Goal: Task Accomplishment & Management: Use online tool/utility

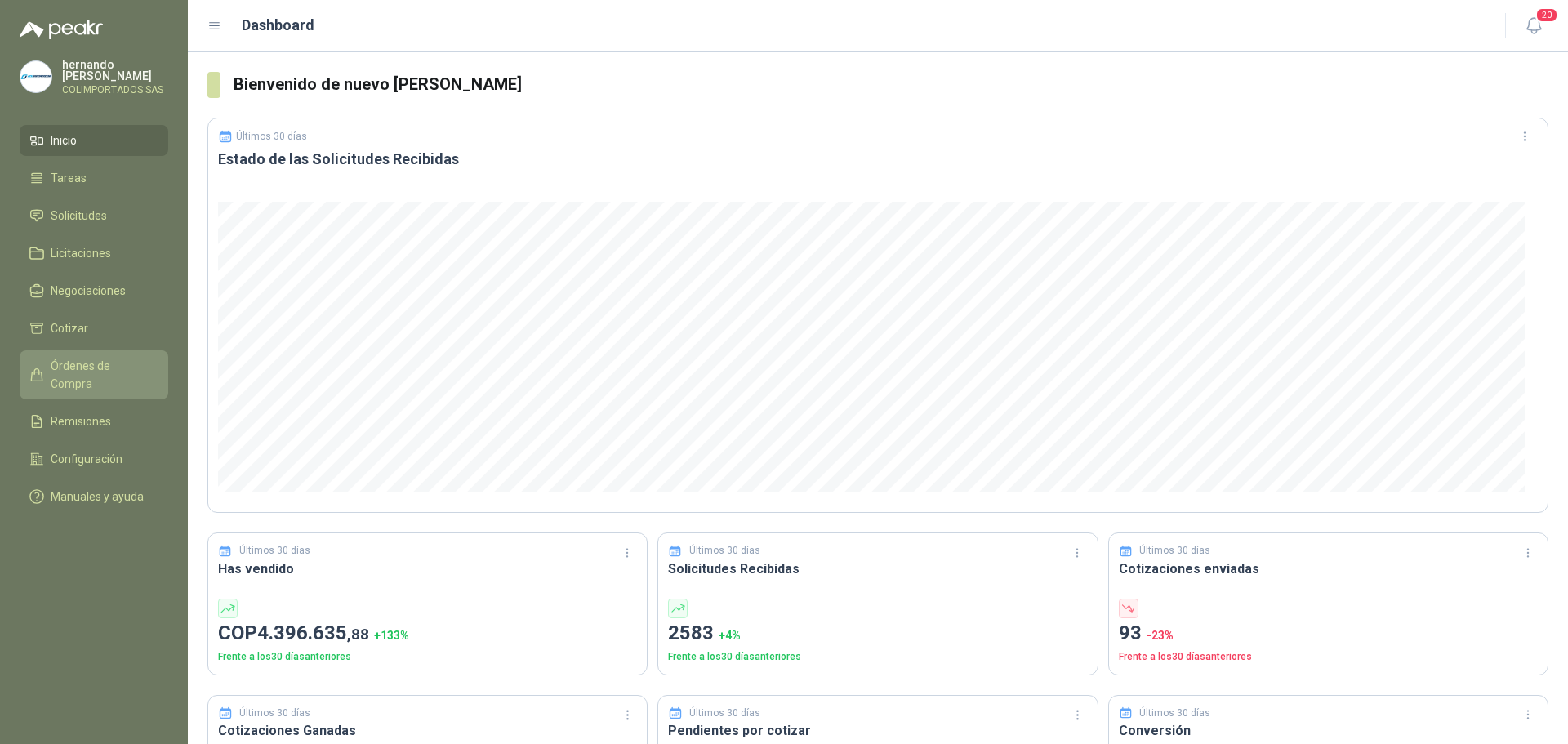
click at [121, 367] on span "Órdenes de Compra" at bounding box center [101, 374] width 102 height 36
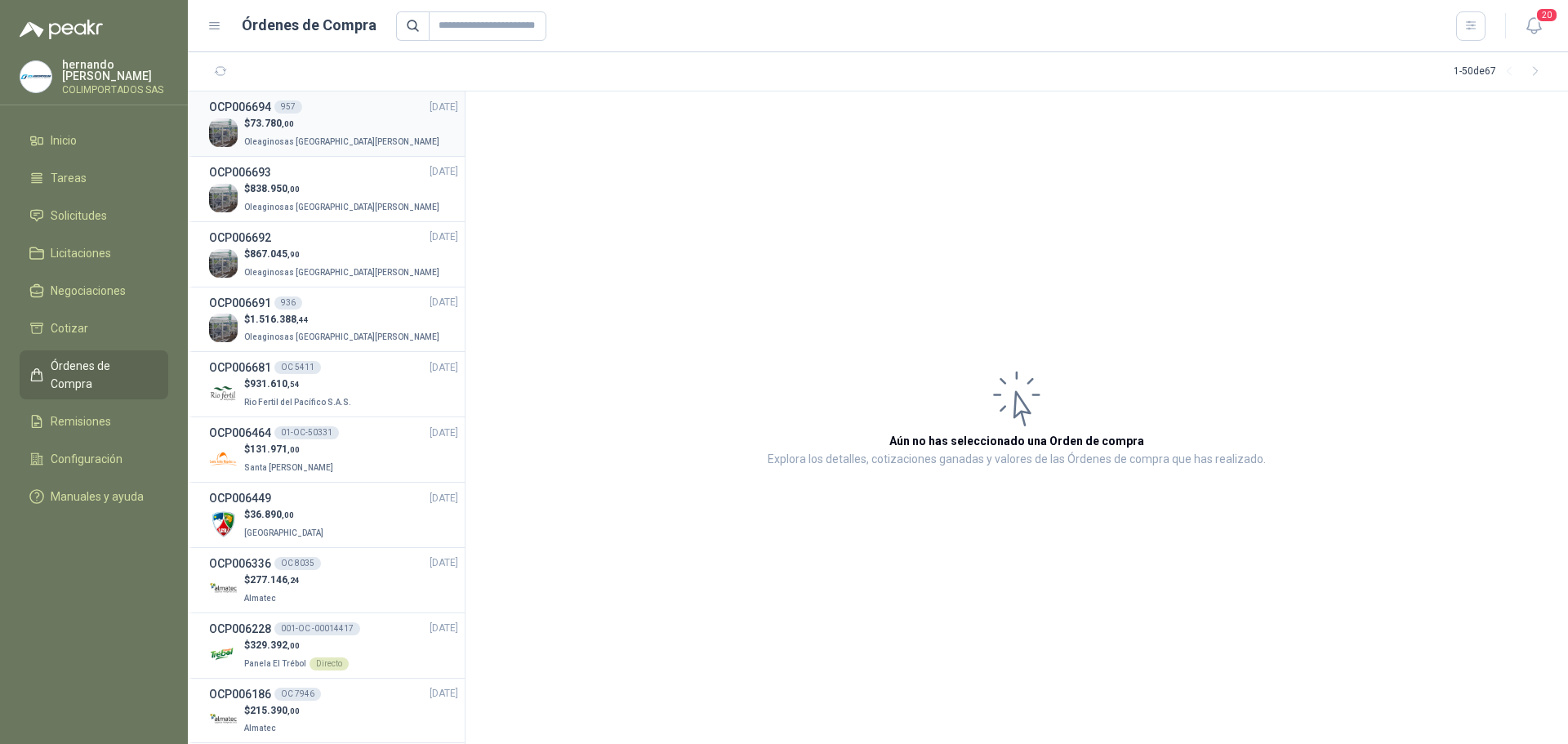
click at [333, 118] on p "$ 73.780 ,00" at bounding box center [344, 123] width 198 height 16
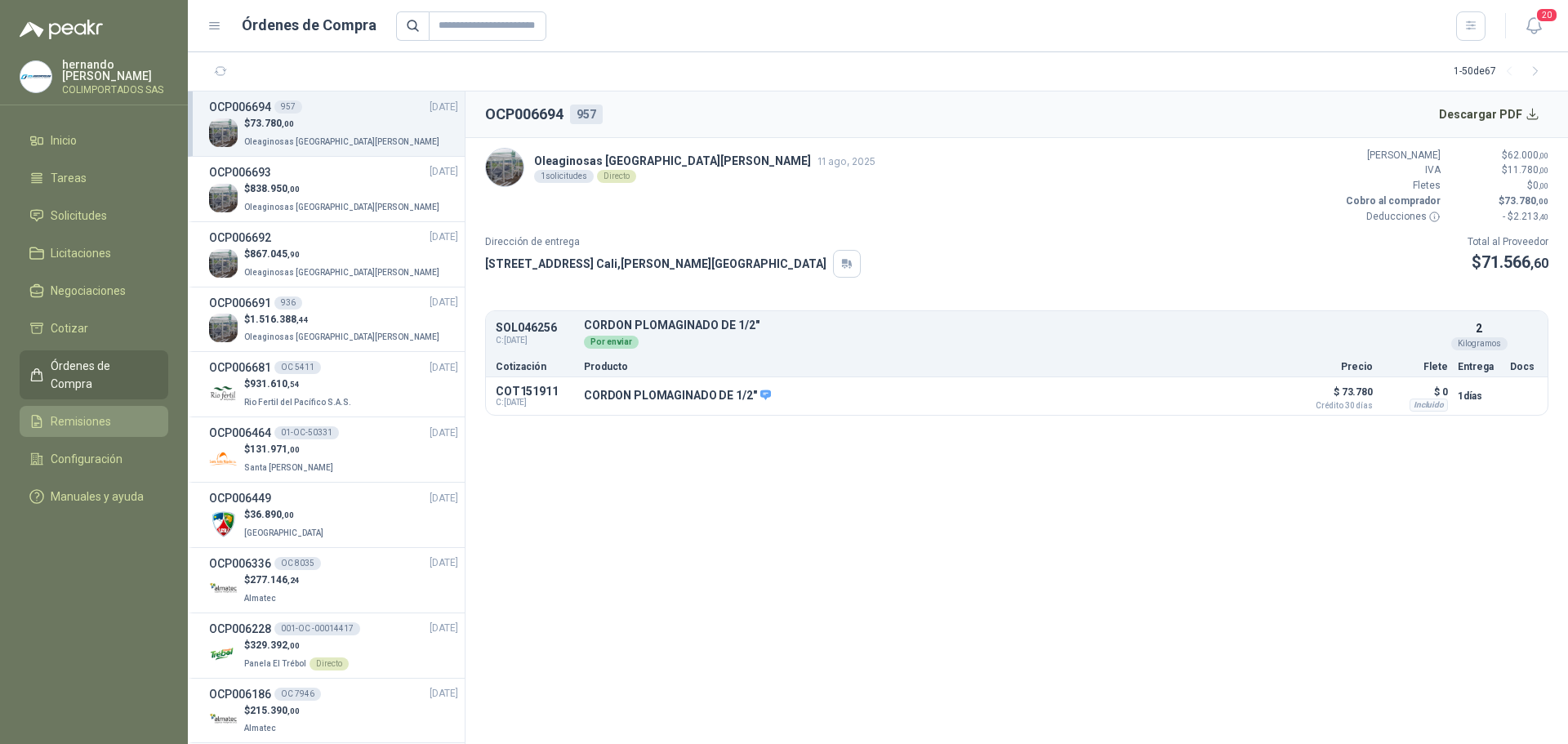
click at [82, 412] on span "Remisiones" at bounding box center [81, 422] width 61 height 18
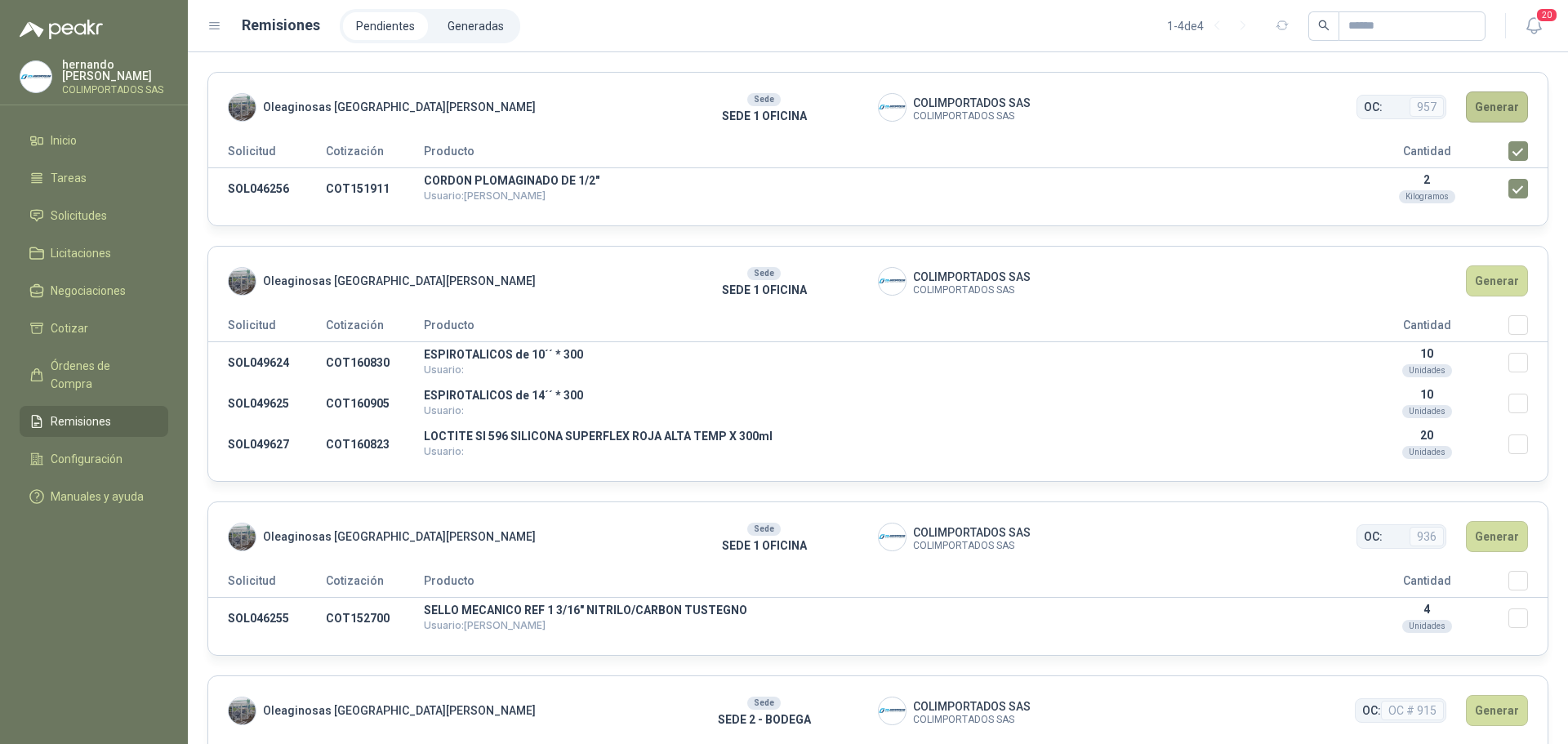
click at [1477, 110] on button "Generar" at bounding box center [1497, 107] width 62 height 31
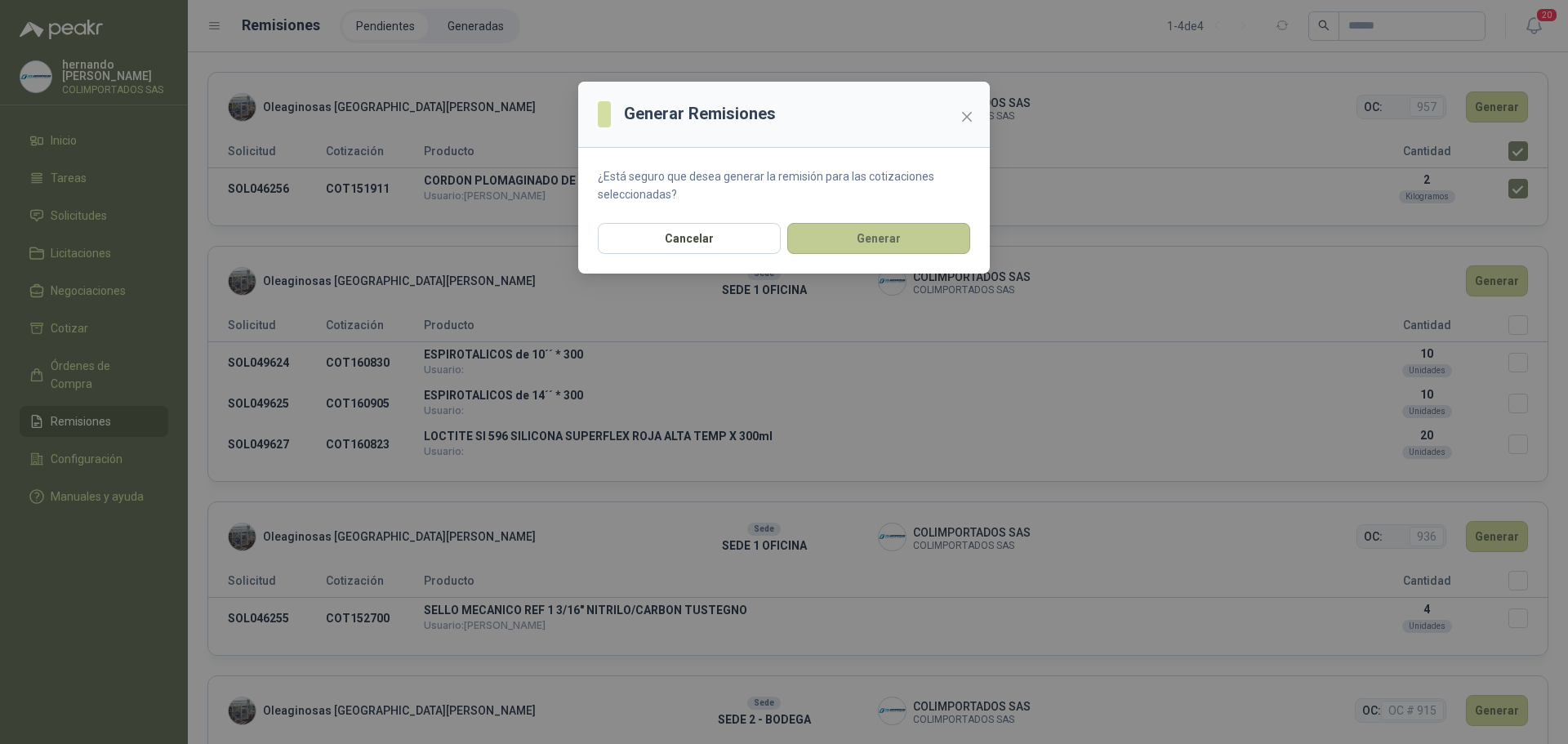
click at [860, 247] on button "Generar" at bounding box center [878, 239] width 183 height 31
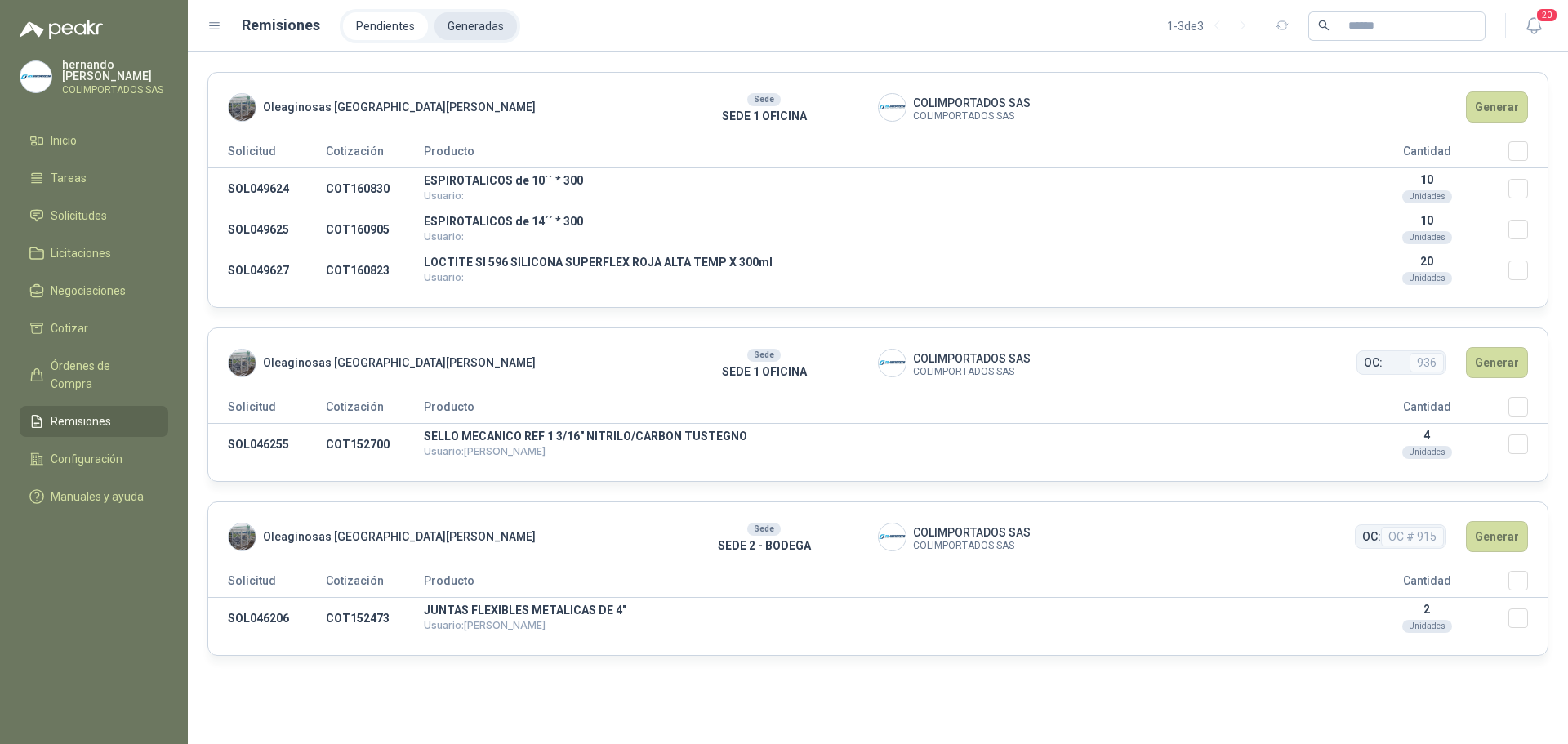
click at [456, 26] on li "Generadas" at bounding box center [476, 26] width 83 height 28
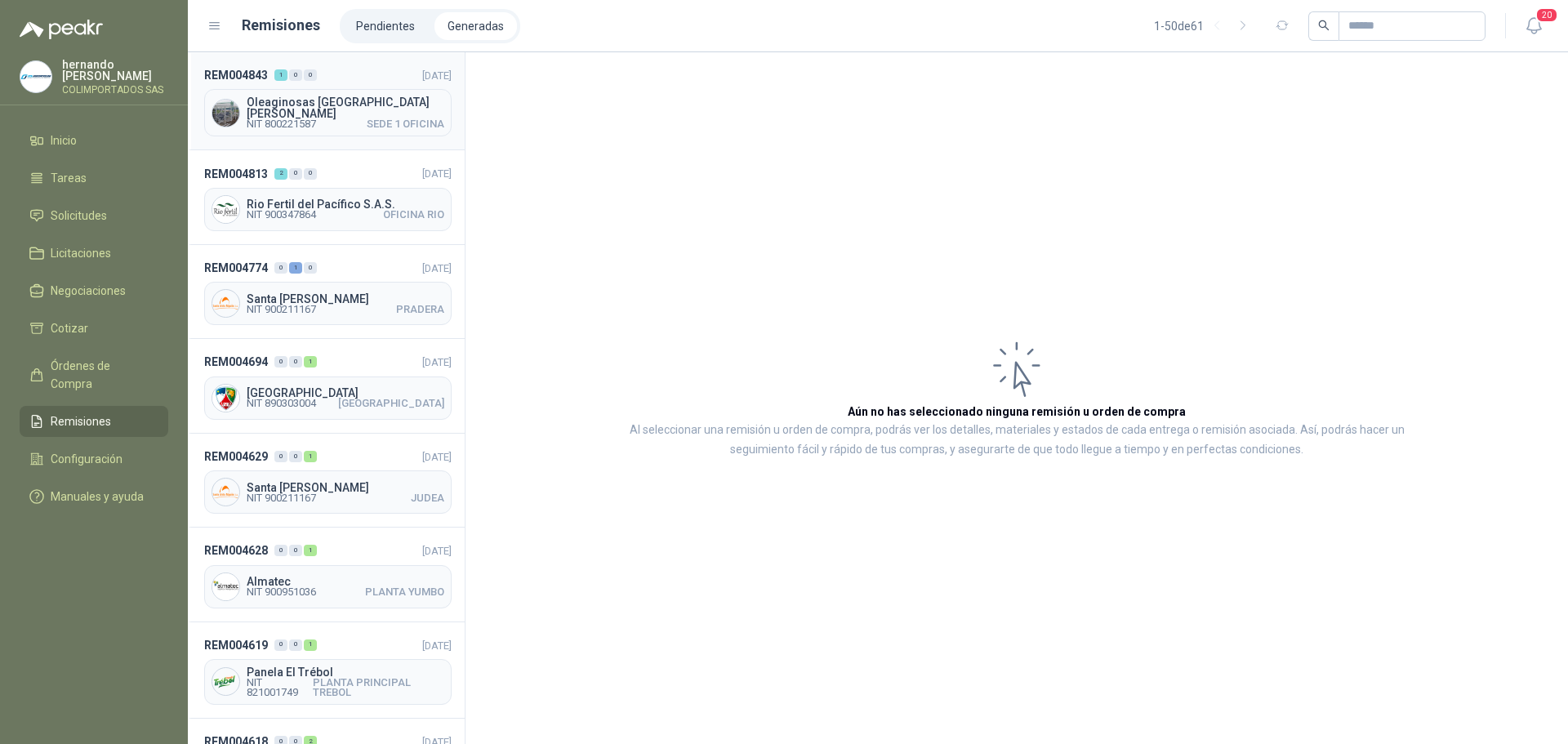
click at [326, 108] on span "Oleaginosas San Fernando" at bounding box center [344, 107] width 197 height 23
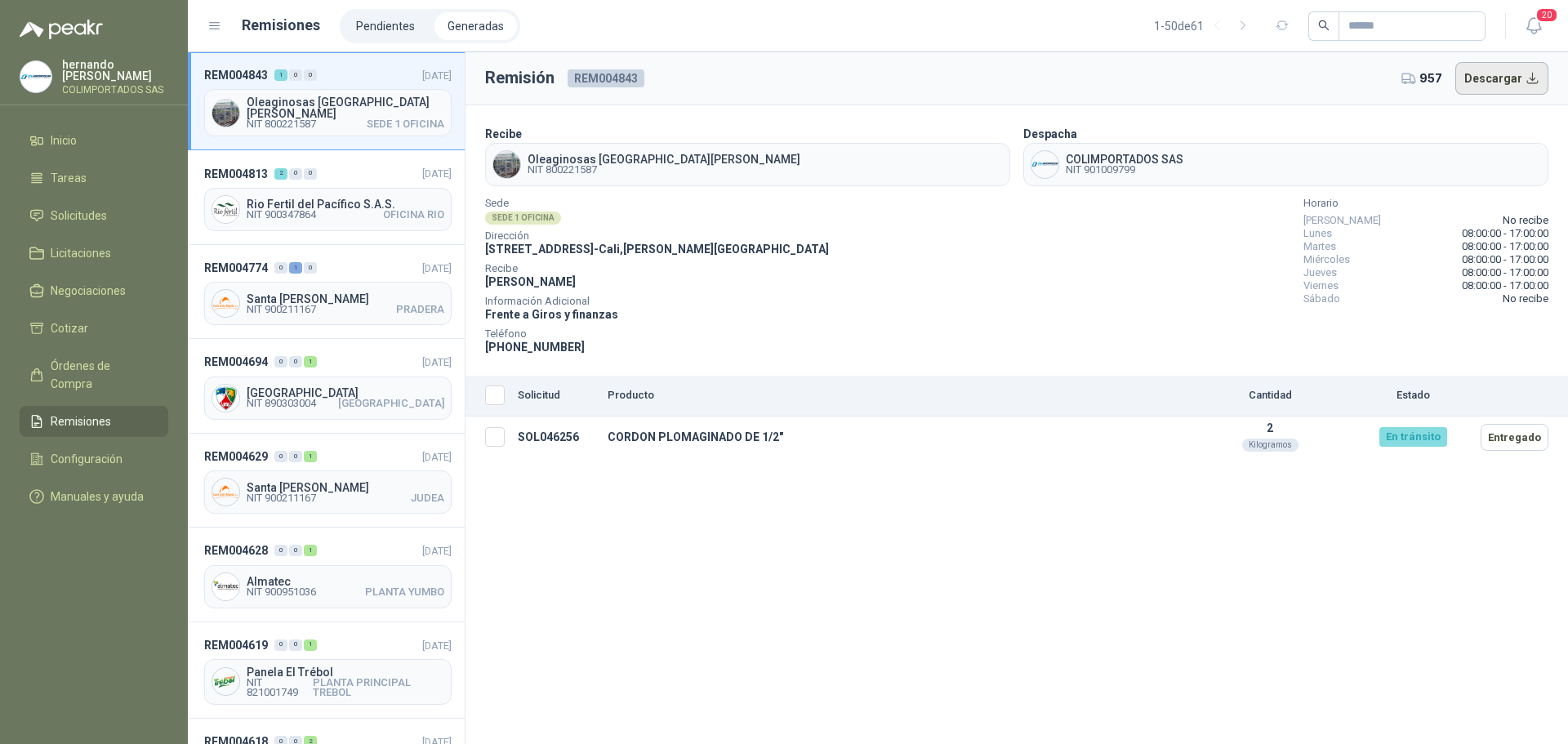
click at [1517, 78] on button "Descargar" at bounding box center [1502, 79] width 94 height 33
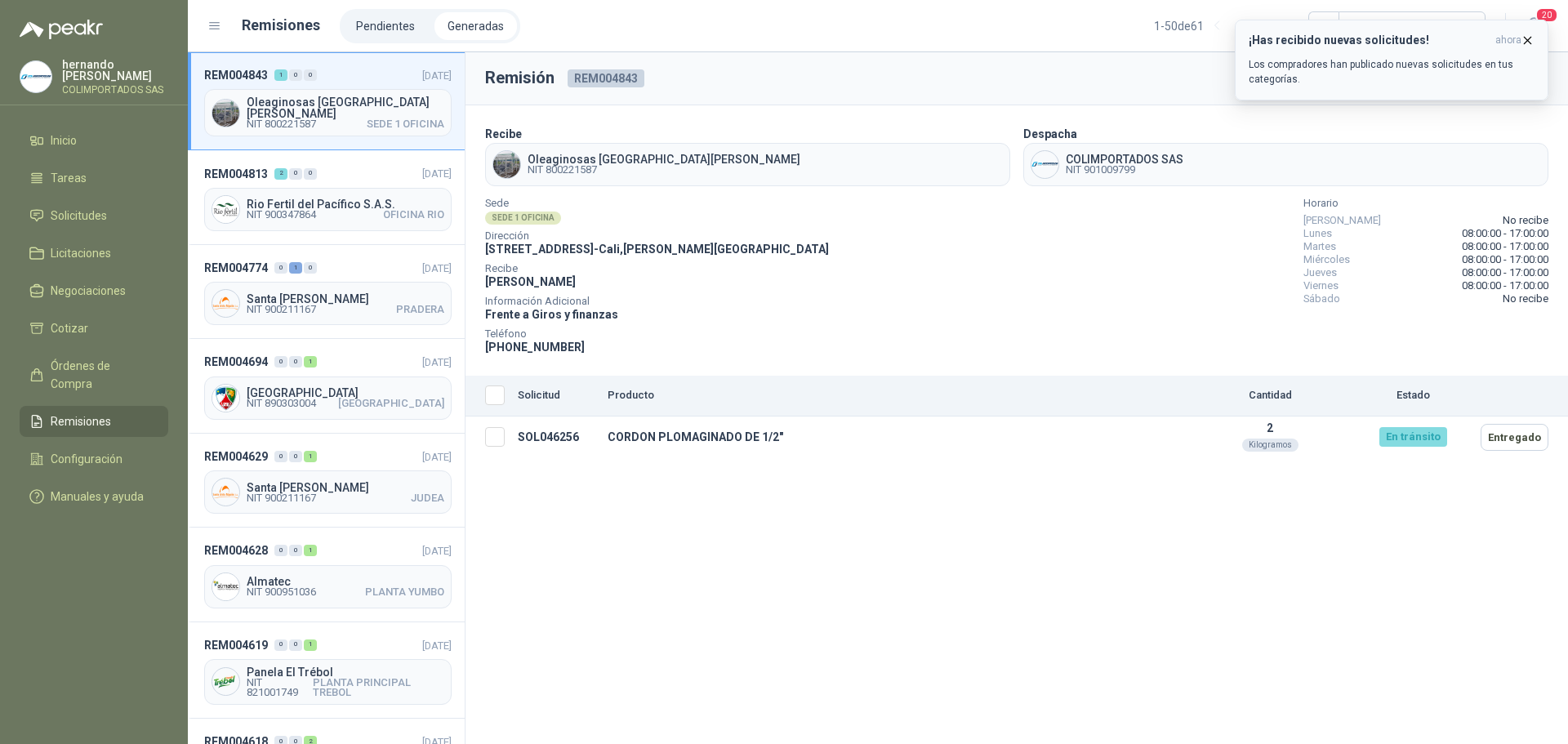
click at [1527, 38] on icon "button" at bounding box center [1527, 39] width 14 height 14
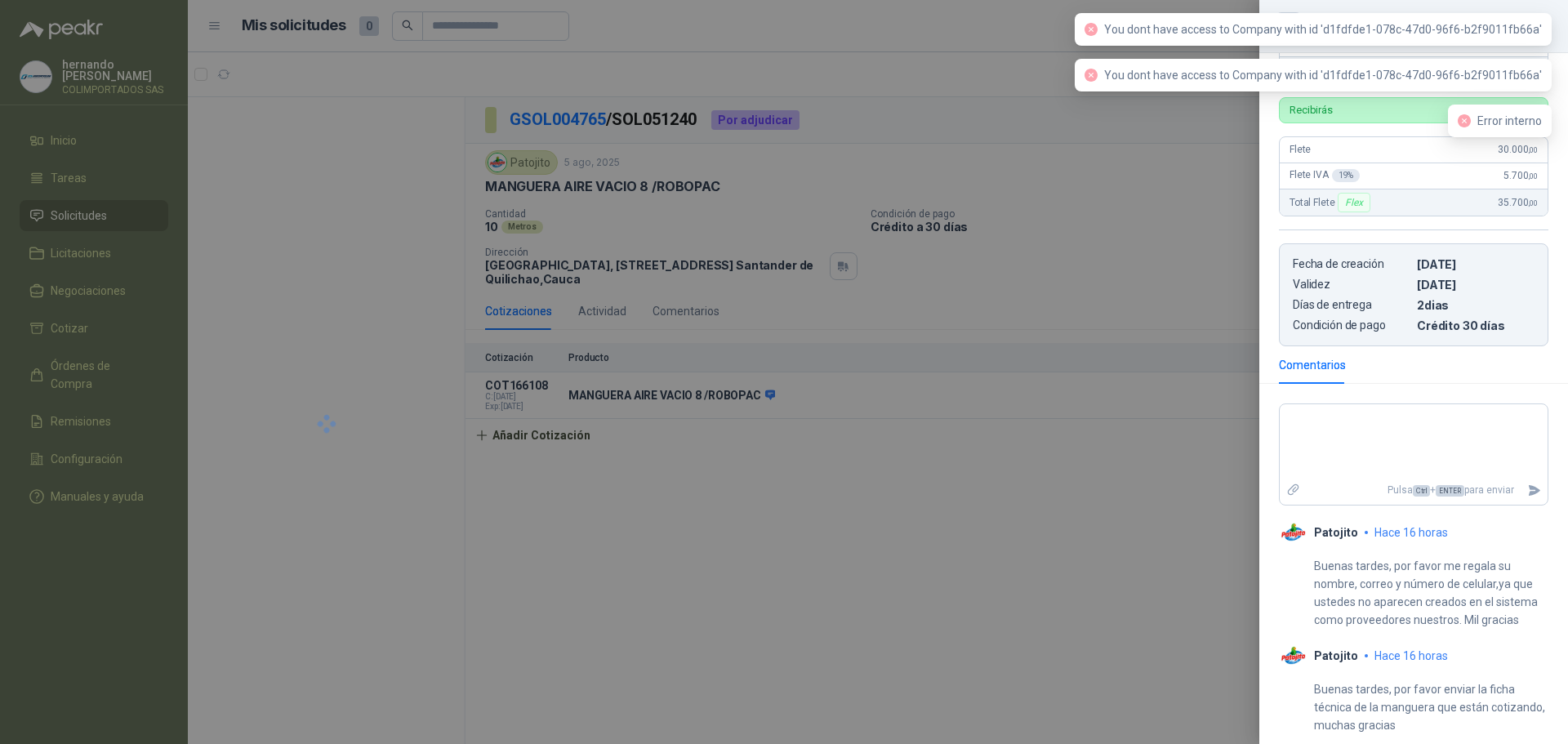
scroll to position [413, 0]
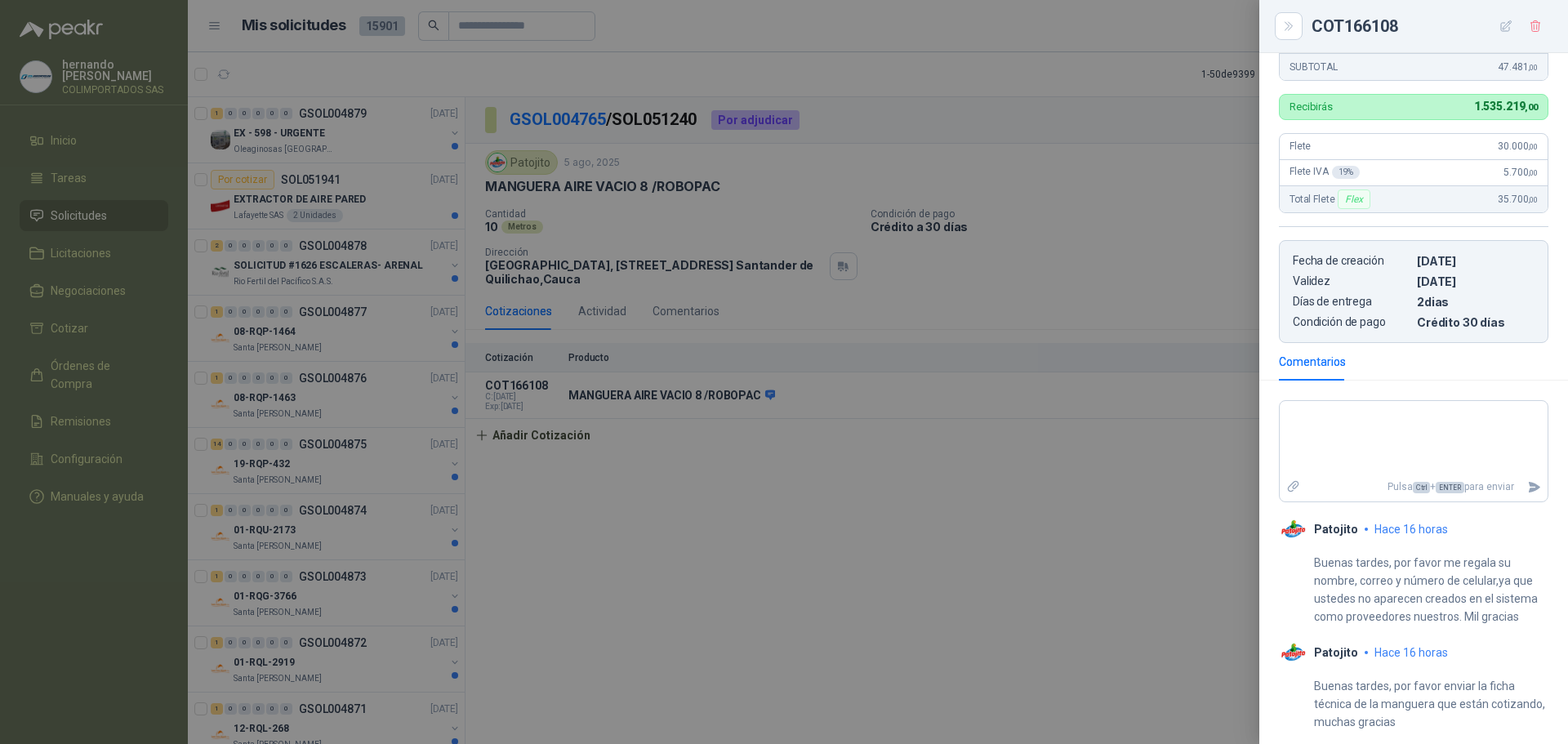
click at [378, 358] on div at bounding box center [784, 372] width 1568 height 744
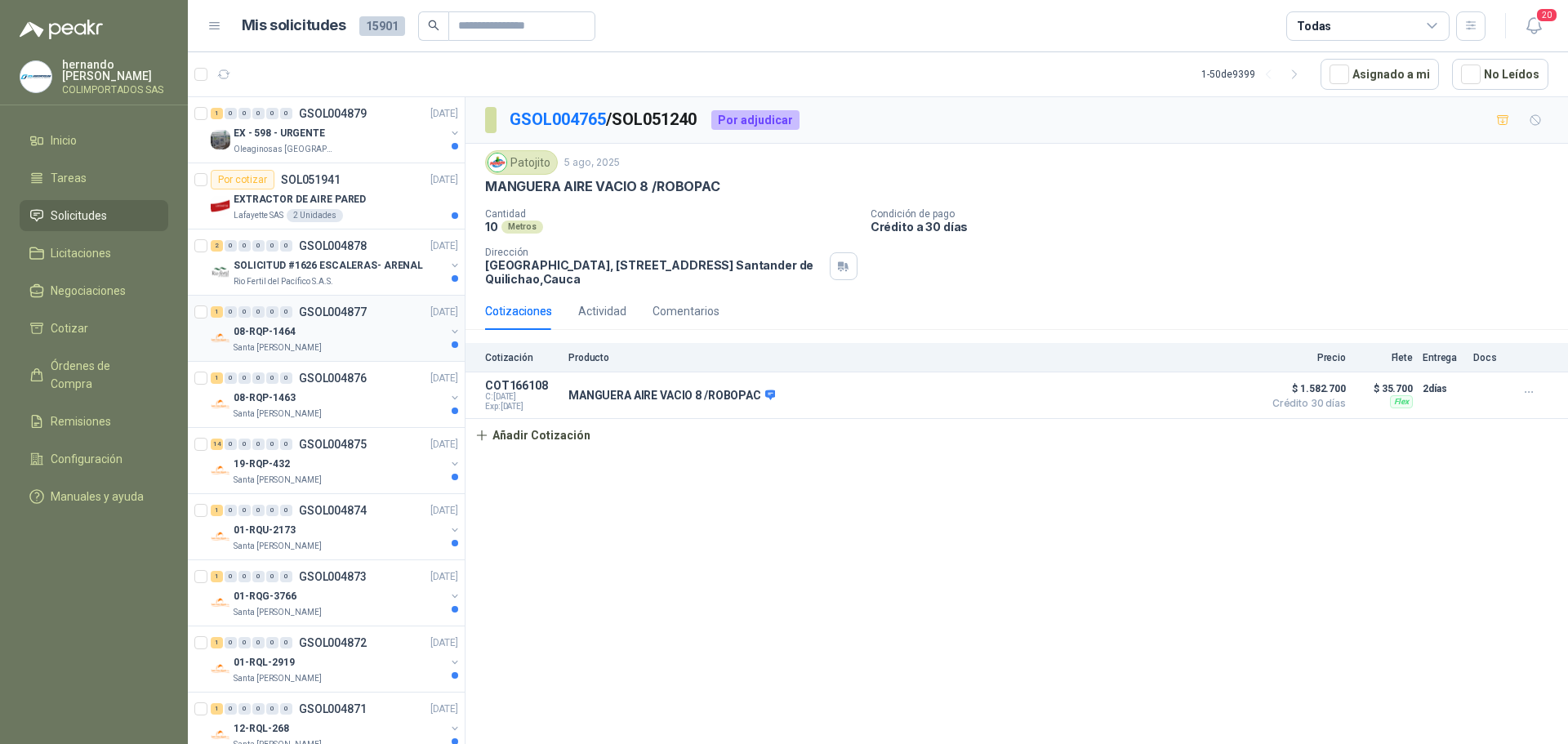
click at [317, 332] on div "08-RQP-1464" at bounding box center [339, 331] width 211 height 19
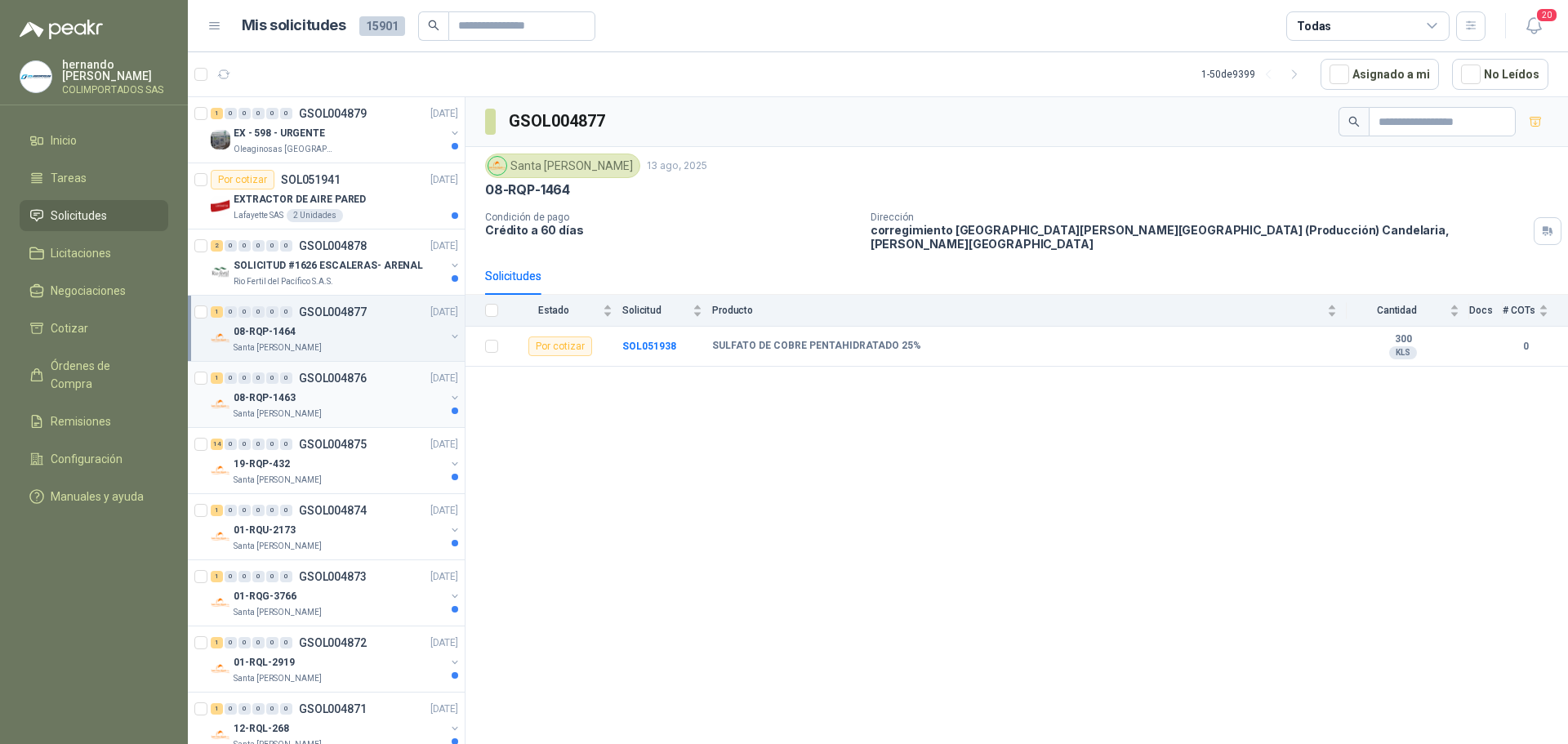
click at [348, 406] on div "08-RQP-1463" at bounding box center [339, 397] width 211 height 19
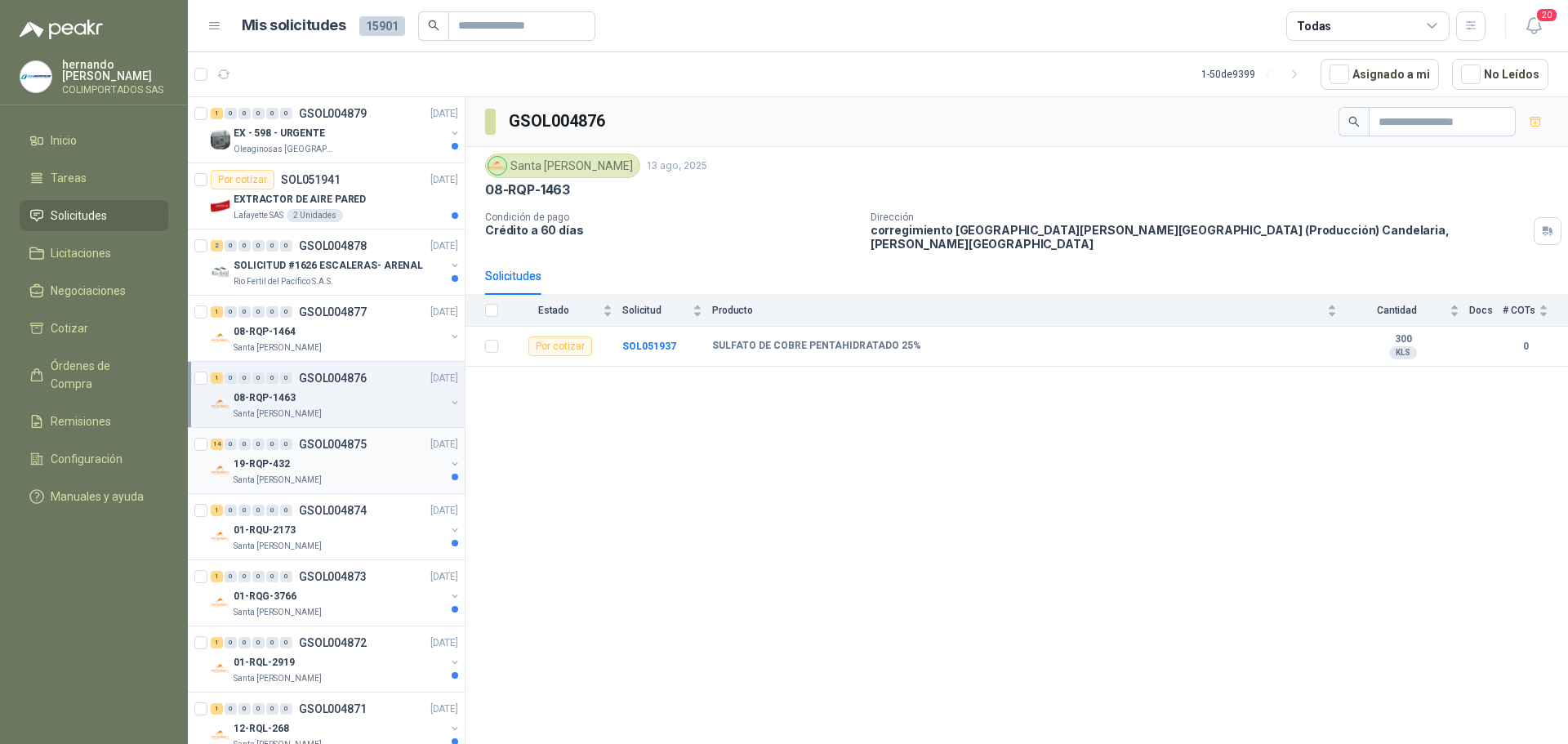
click at [324, 461] on div "19-RQP-432" at bounding box center [339, 463] width 211 height 19
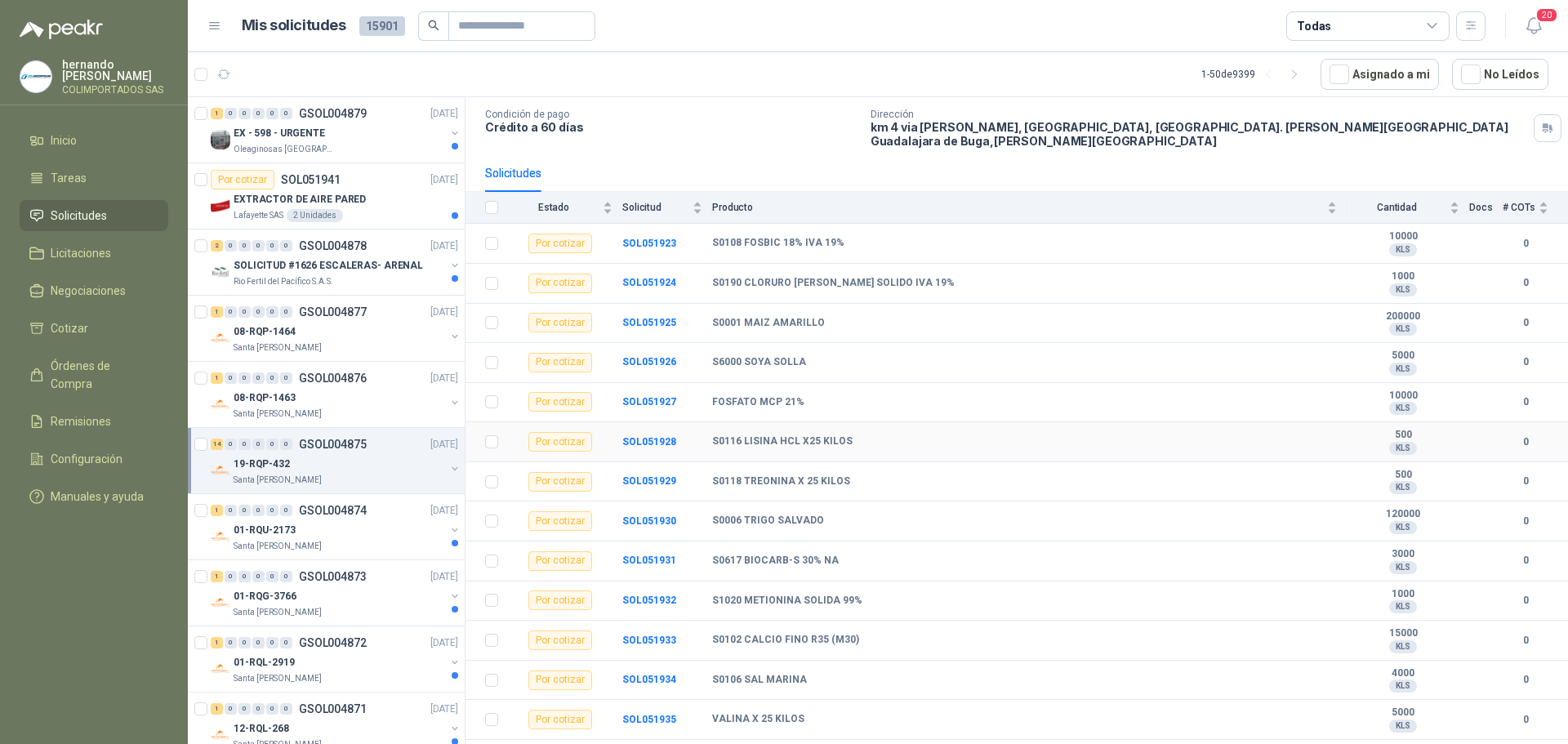
scroll to position [121, 0]
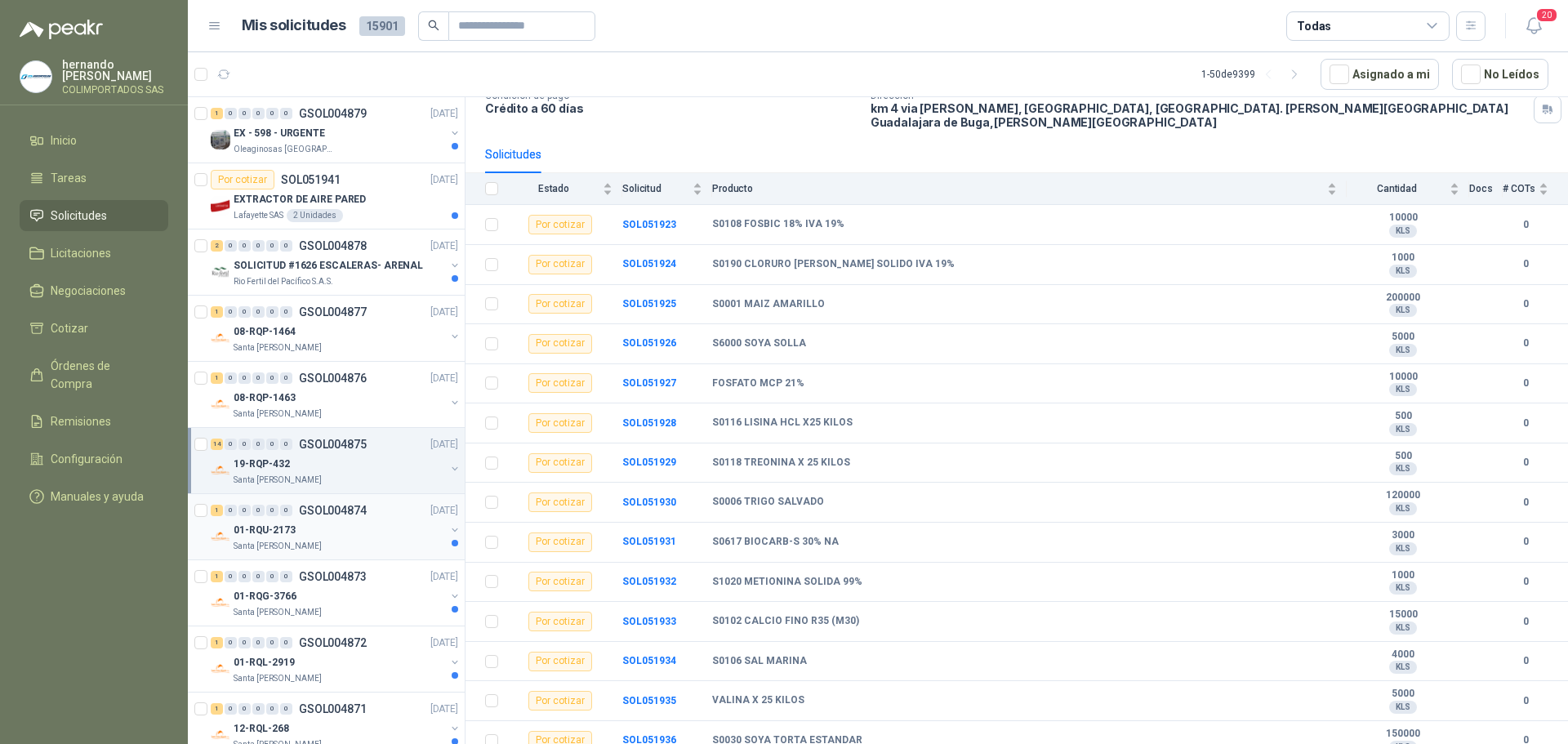
click at [308, 530] on div "01-RQU-2173" at bounding box center [339, 529] width 211 height 19
